Goal: Information Seeking & Learning: Learn about a topic

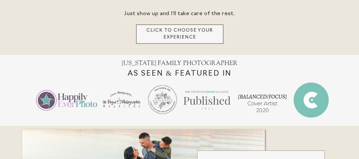
scroll to position [212, 0]
click at [190, 34] on h3 "Click to choose your experience" at bounding box center [179, 34] width 75 height 14
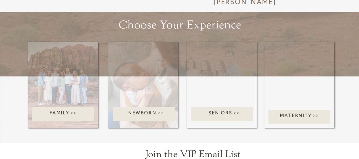
scroll to position [929, 0]
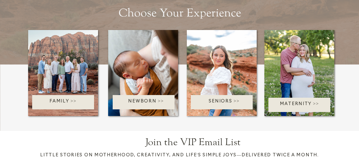
click at [74, 98] on div at bounding box center [63, 102] width 62 height 14
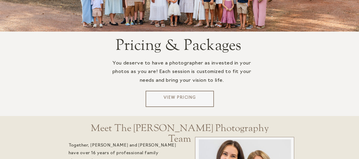
scroll to position [1045, 0]
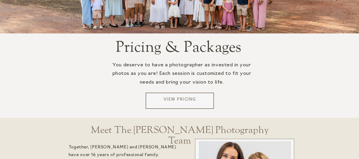
click at [182, 100] on p "View Pricing" at bounding box center [180, 101] width 64 height 8
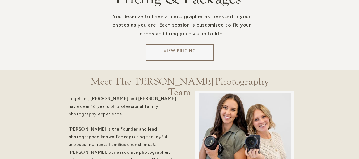
scroll to position [1094, 0]
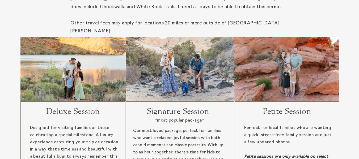
scroll to position [464, 0]
